Goal: Task Accomplishment & Management: Complete application form

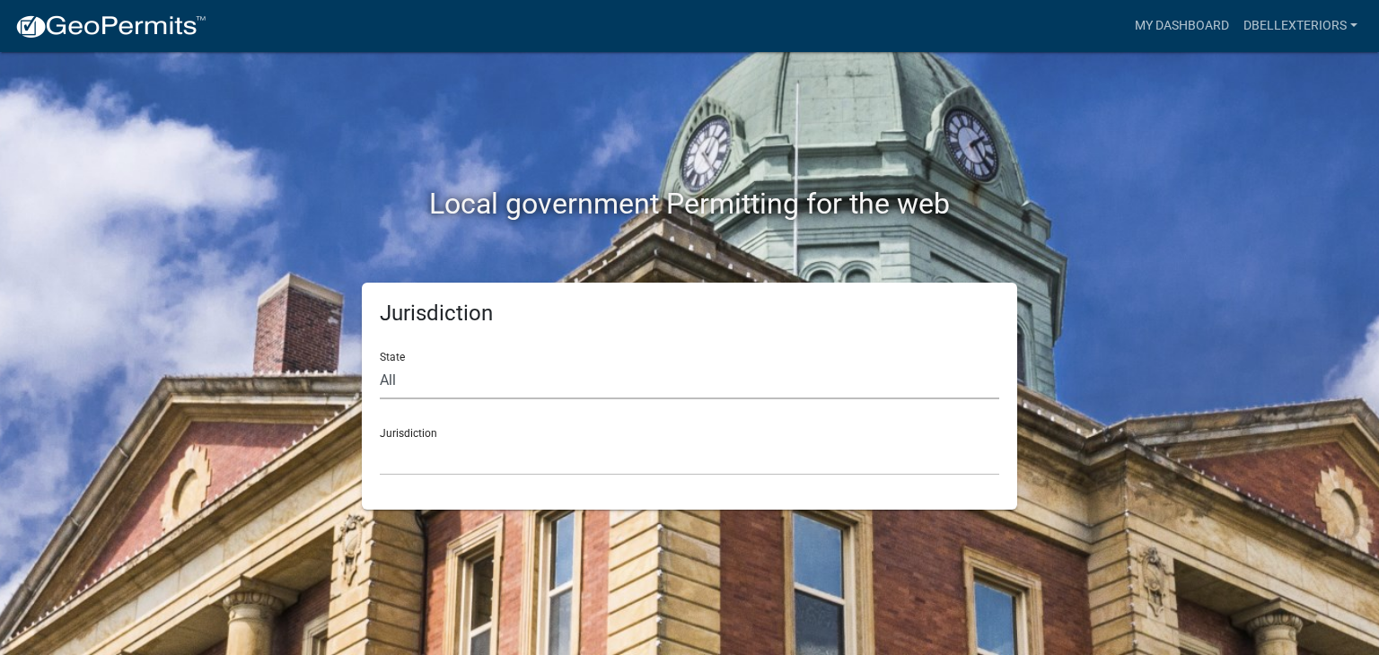
click at [431, 381] on select "All [US_STATE] [US_STATE] [US_STATE] [US_STATE] [US_STATE] [US_STATE] [US_STATE…" at bounding box center [689, 381] width 619 height 37
select select "[US_STATE]"
click at [380, 363] on select "All [US_STATE] [US_STATE] [US_STATE] [US_STATE] [US_STATE] [US_STATE] [US_STATE…" at bounding box center [689, 381] width 619 height 37
click at [437, 450] on select "City of [GEOGRAPHIC_DATA], [US_STATE] City of [GEOGRAPHIC_DATA], [US_STATE] Cit…" at bounding box center [689, 457] width 619 height 37
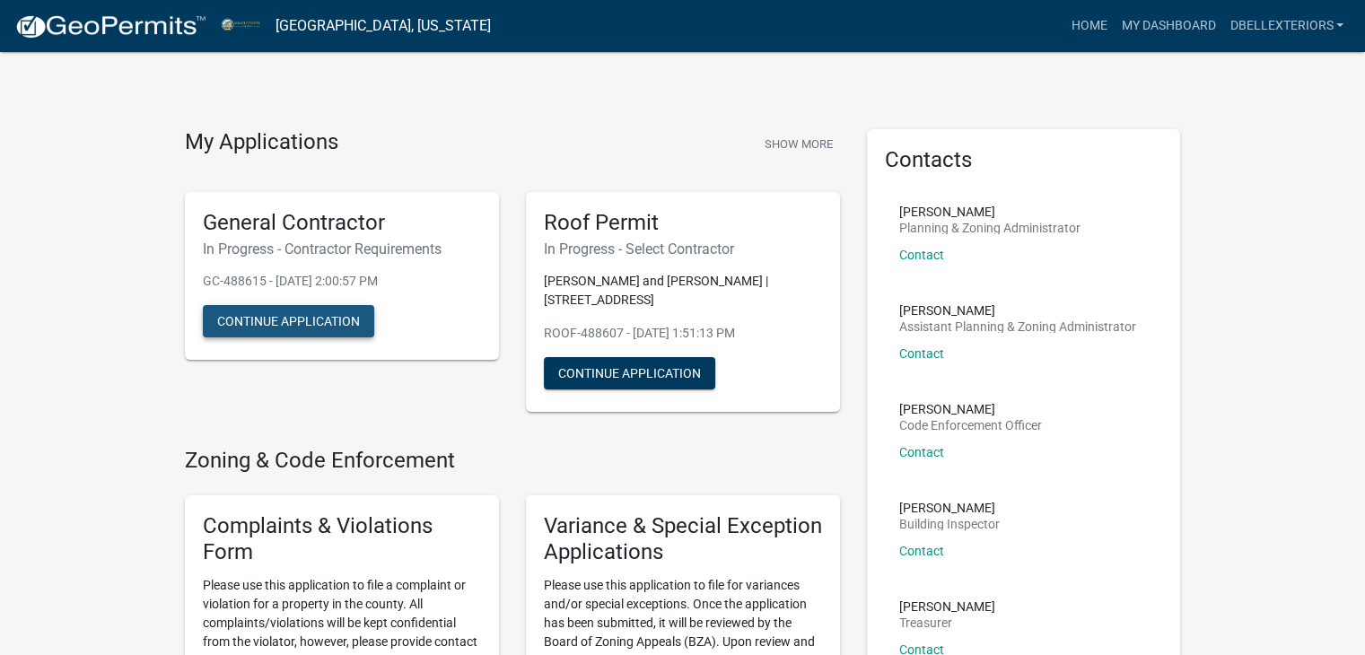
click at [345, 327] on button "Continue Application" at bounding box center [288, 321] width 171 height 32
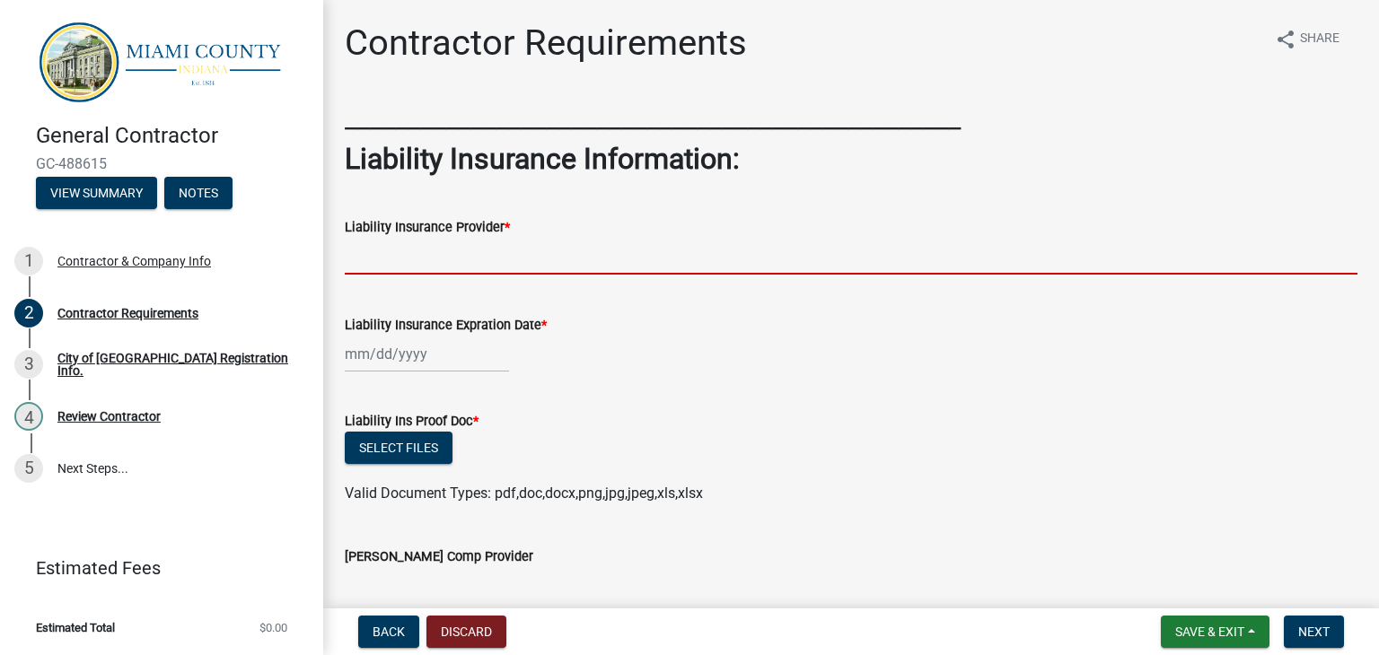
click at [496, 250] on input "Liability Insurance Provider *" at bounding box center [851, 256] width 1013 height 37
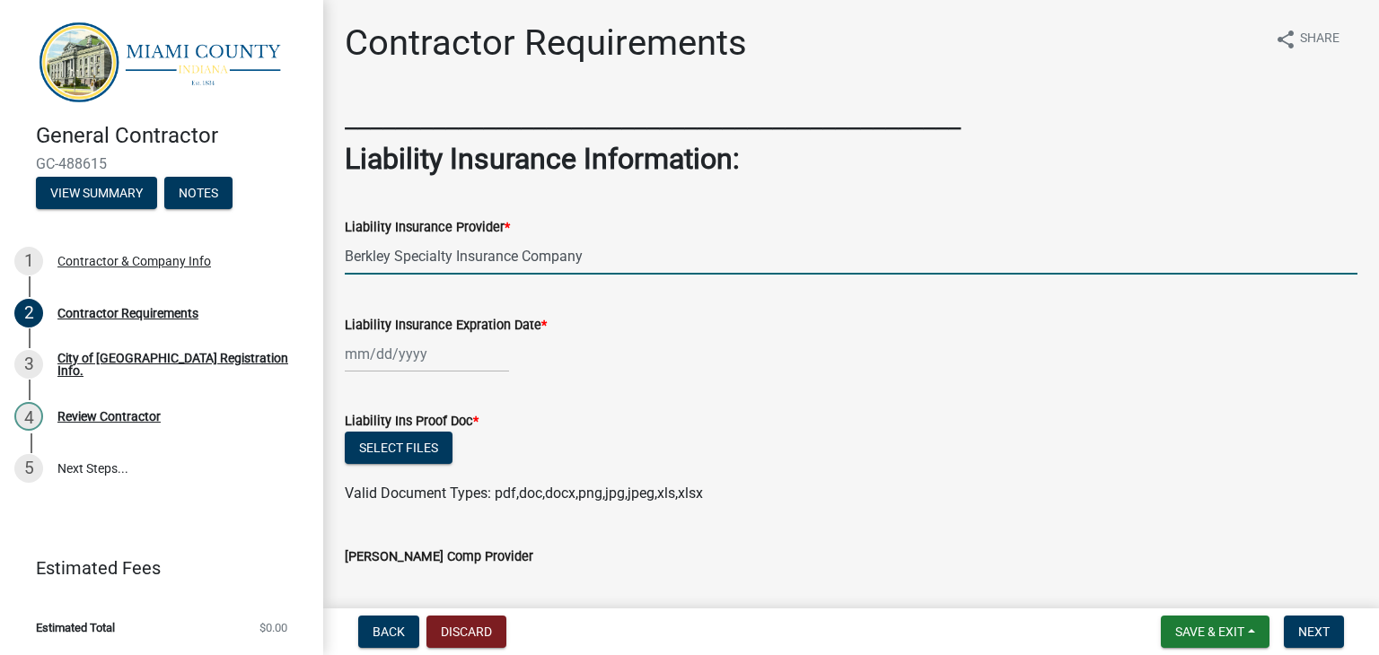
type input "Berkley Specialty Insurance Company"
click at [470, 356] on div at bounding box center [427, 354] width 164 height 37
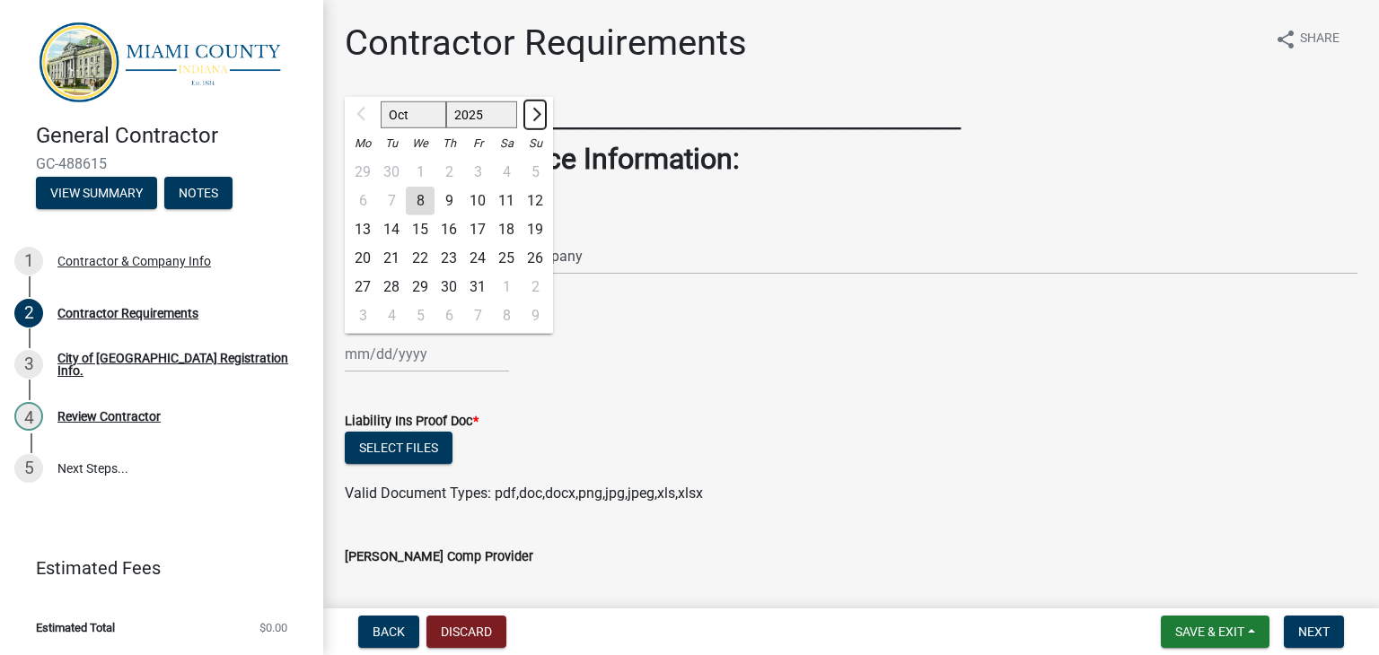
click at [542, 116] on button "Next month" at bounding box center [535, 115] width 22 height 29
select select "1"
select select "2026"
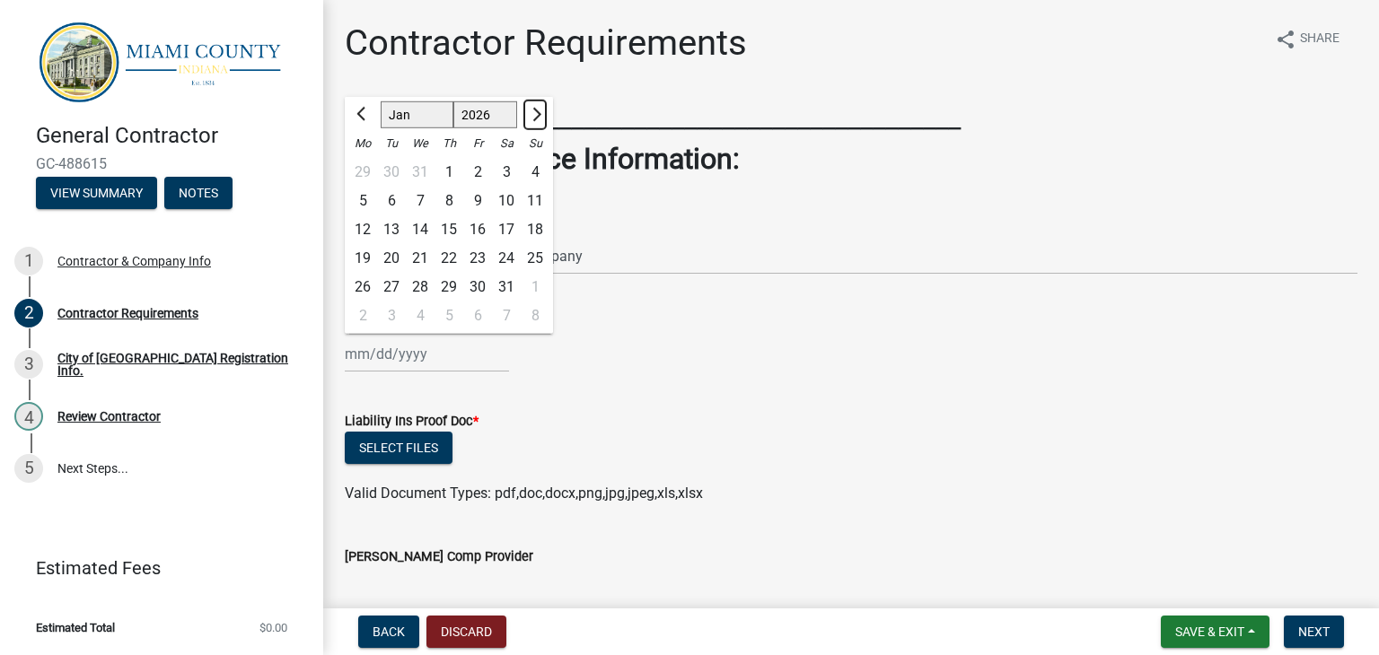
click at [542, 116] on button "Next month" at bounding box center [535, 115] width 22 height 29
select select "4"
click at [422, 198] on div "8" at bounding box center [420, 201] width 29 height 29
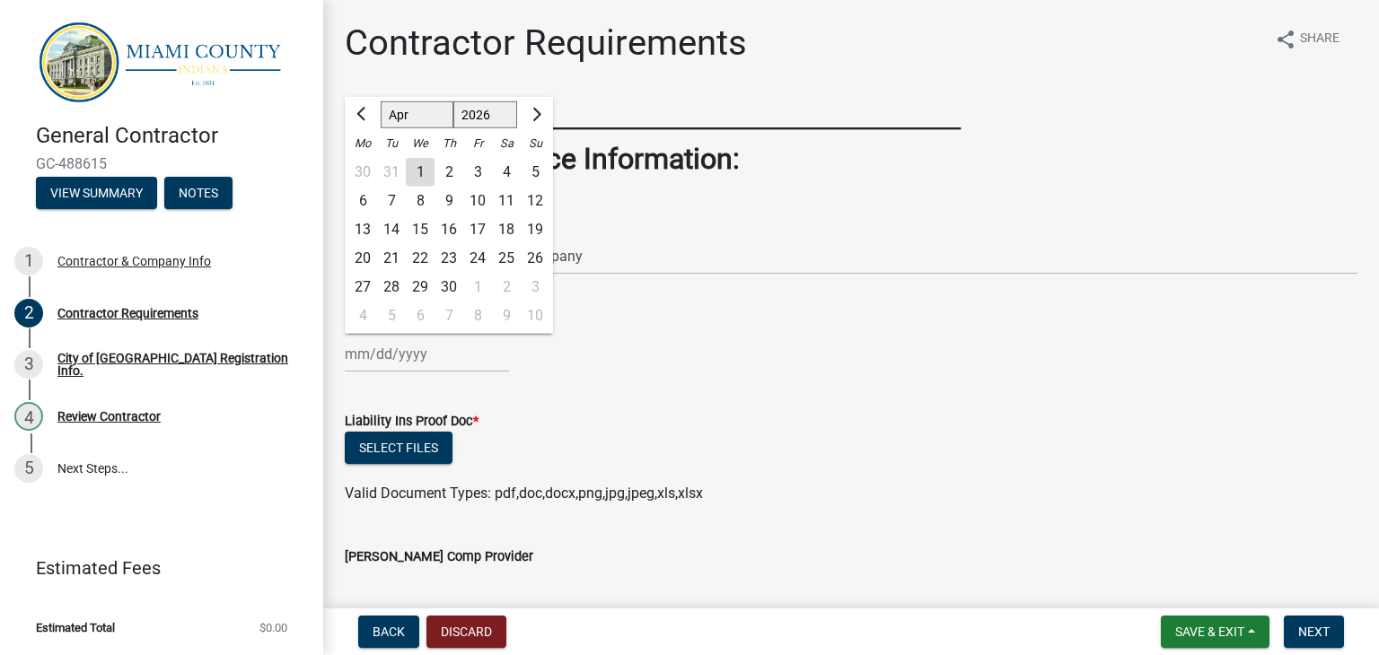
type input "[DATE]"
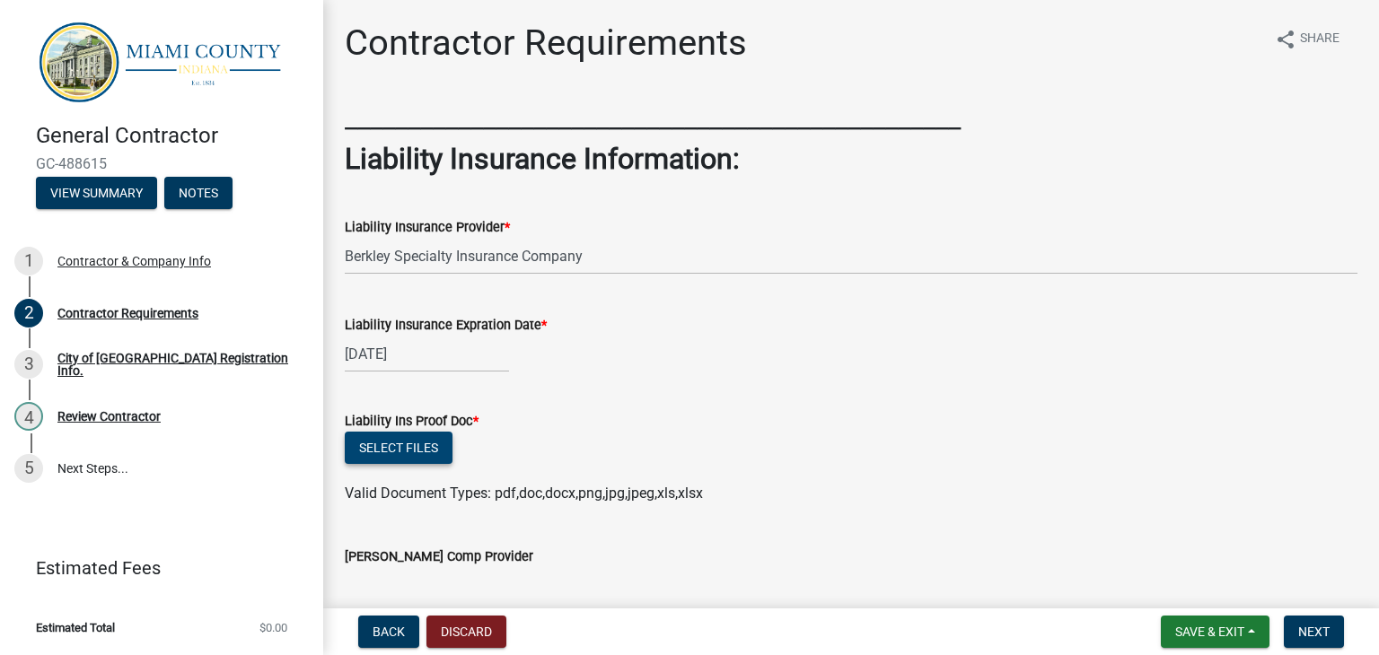
click at [406, 444] on button "Select files" at bounding box center [399, 448] width 108 height 32
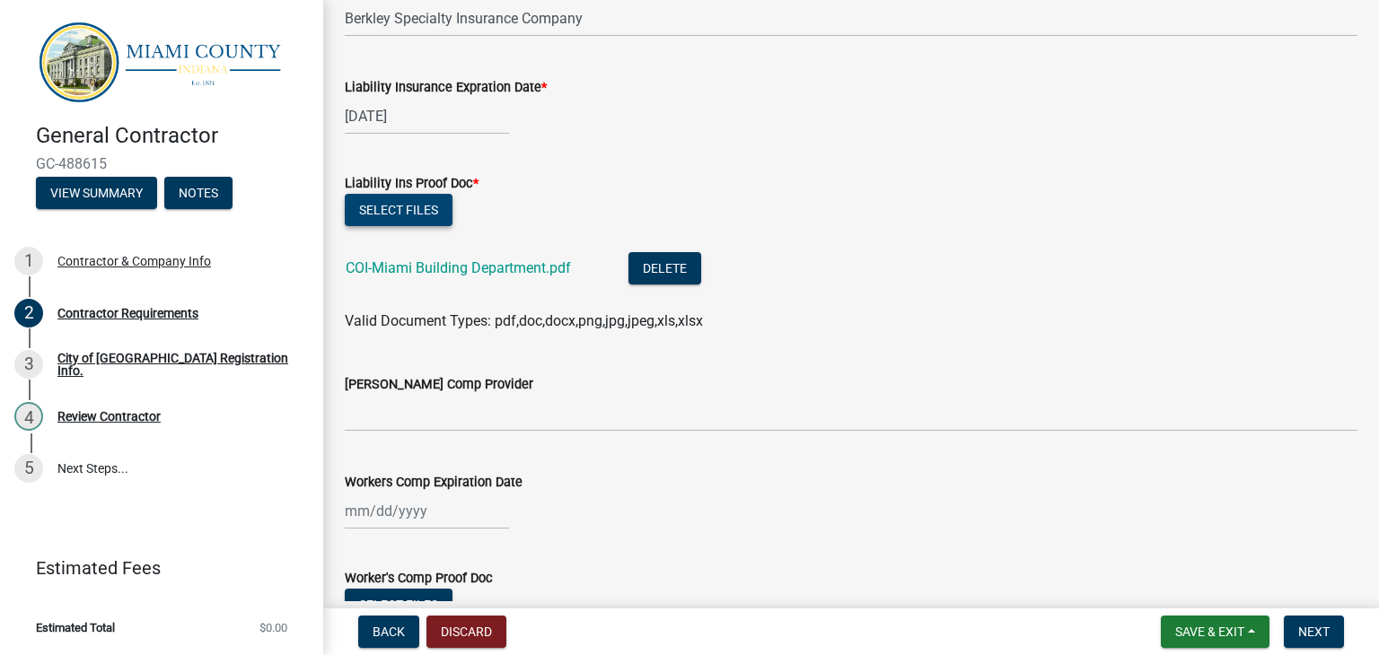
scroll to position [269, 0]
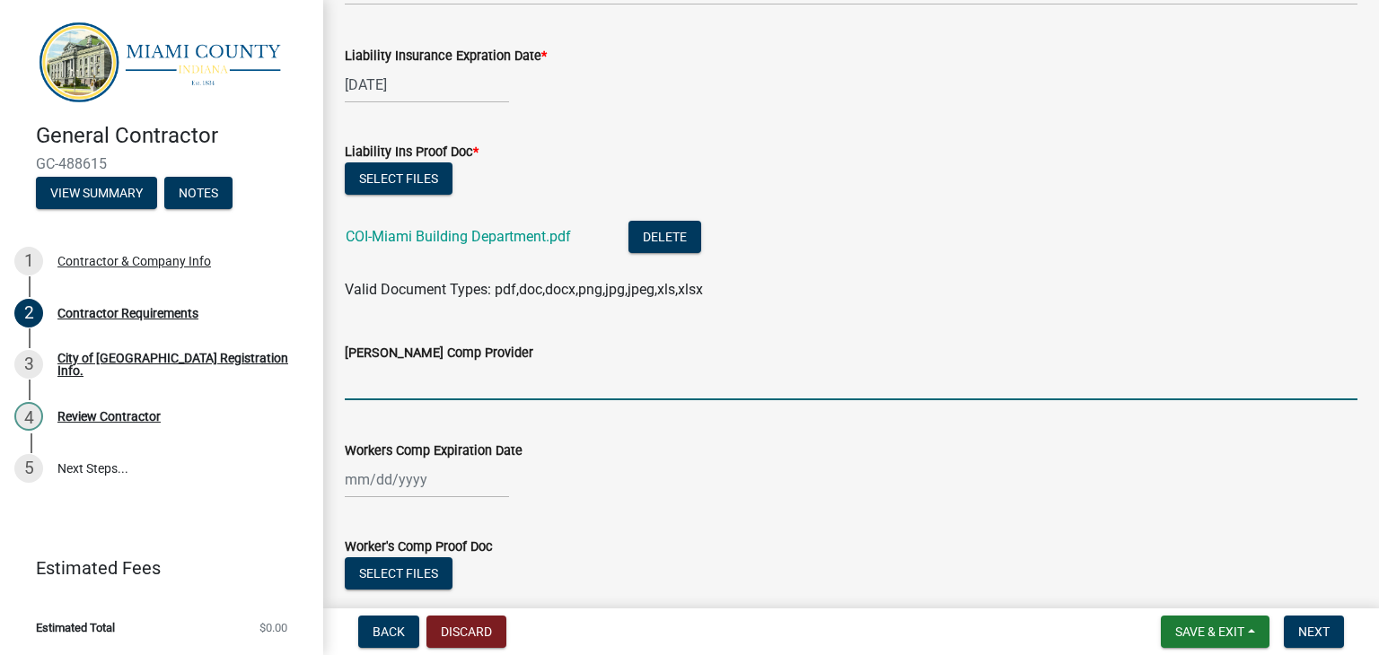
click at [457, 378] on input "[PERSON_NAME] Comp Provider" at bounding box center [851, 382] width 1013 height 37
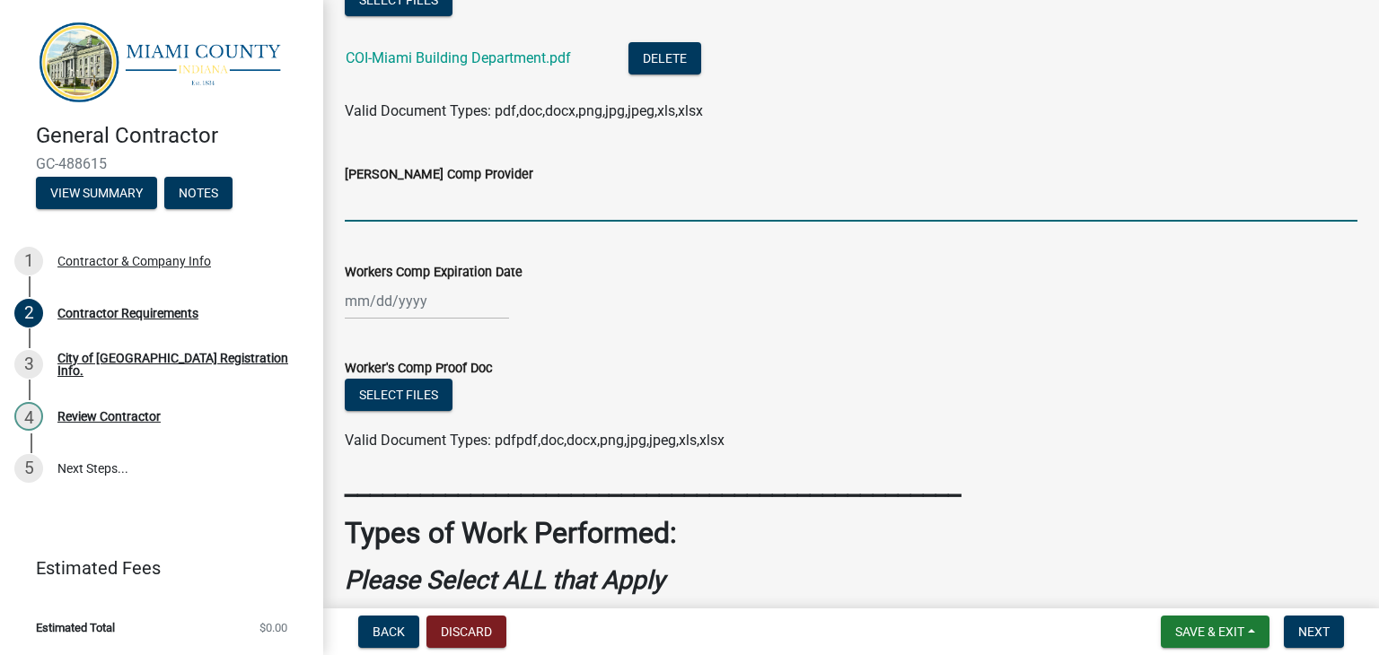
scroll to position [449, 0]
type input "Travelers Insurance"
